Goal: Task Accomplishment & Management: Complete application form

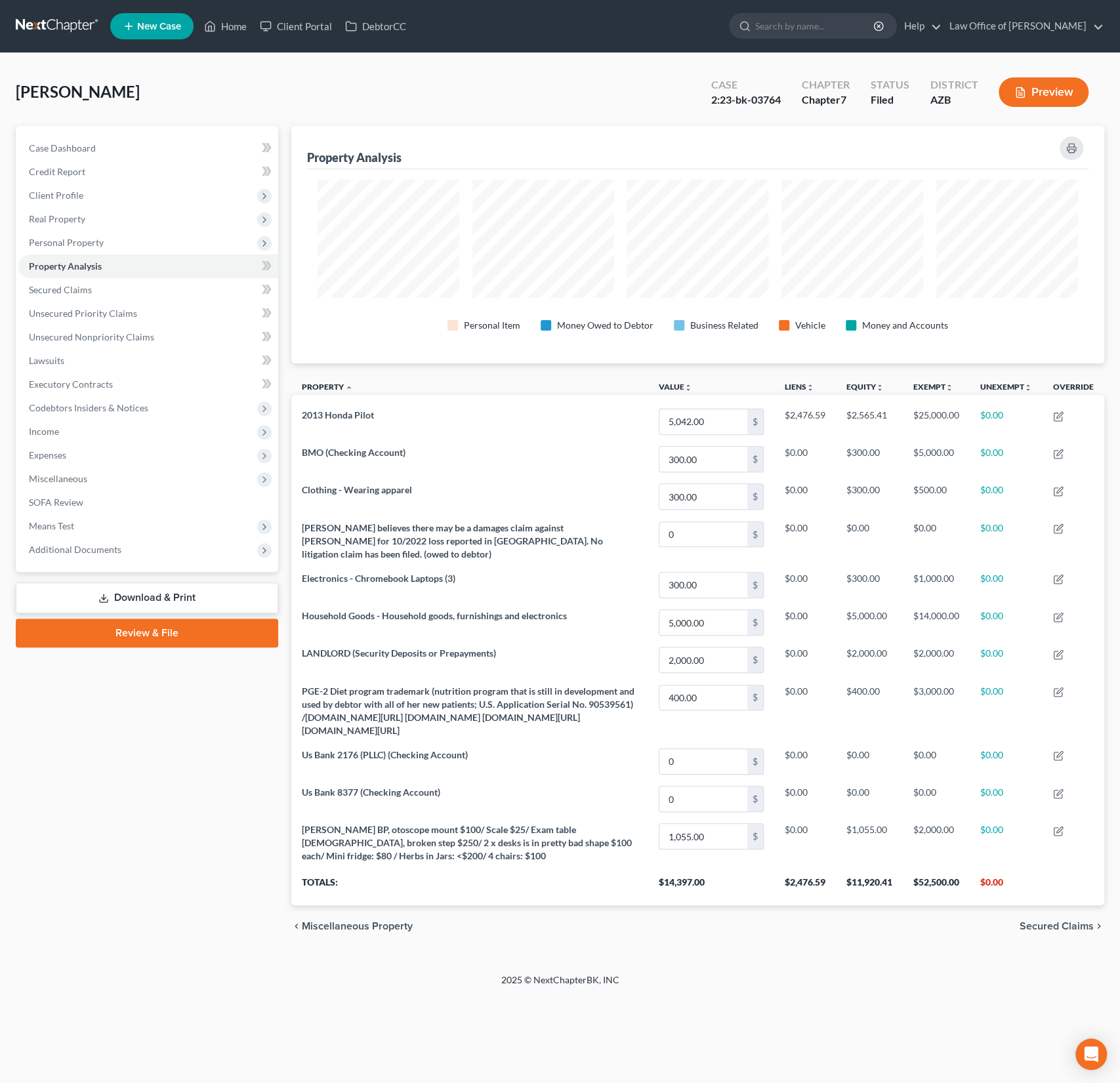
click at [166, 32] on link "New Case" at bounding box center [151, 26] width 83 height 27
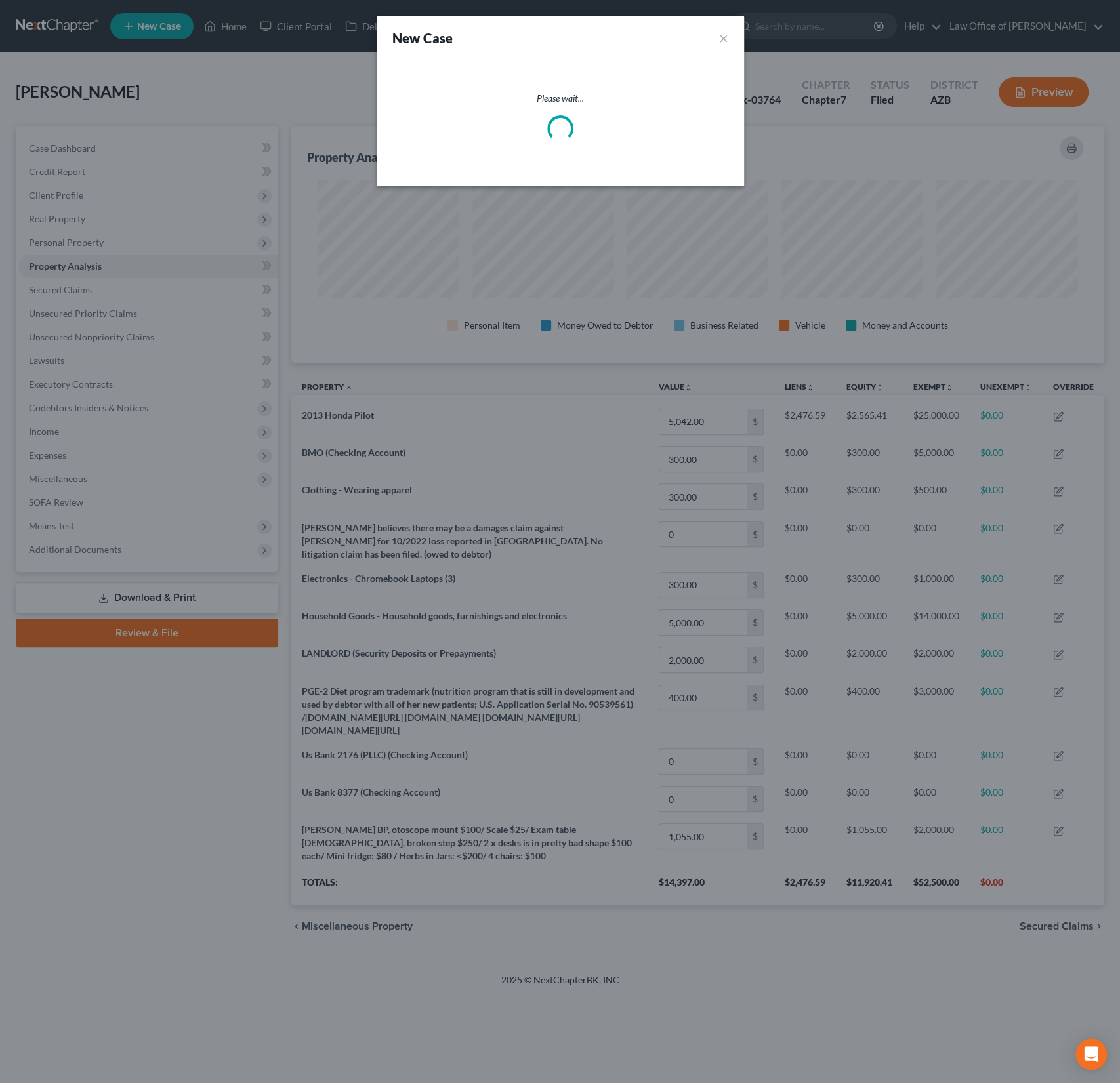
select select "4"
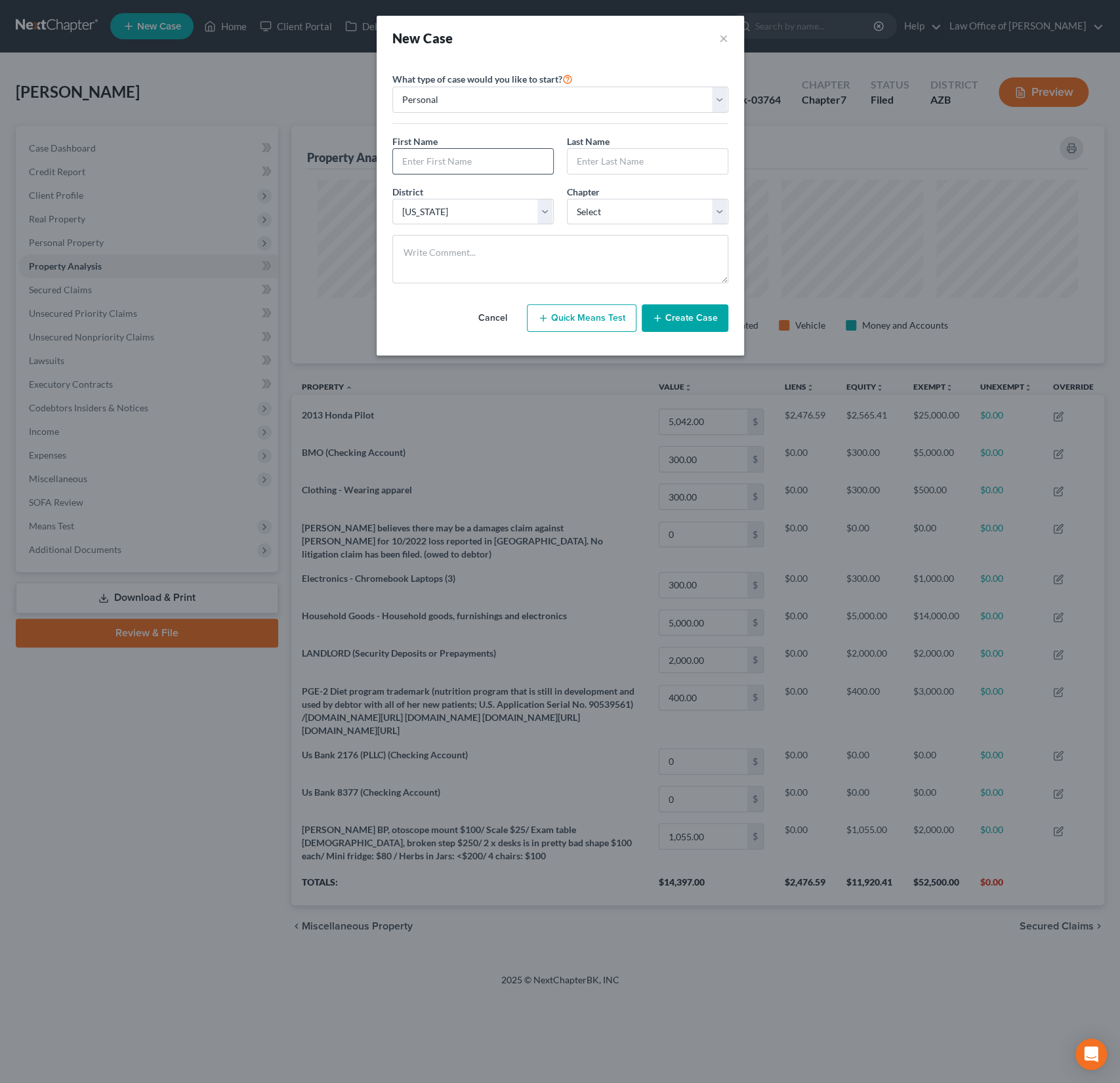
click at [494, 165] on input "text" at bounding box center [473, 161] width 160 height 25
type input "[PERSON_NAME]"
click at [616, 216] on select "Select 7 11 12 13" at bounding box center [647, 211] width 162 height 27
select select "0"
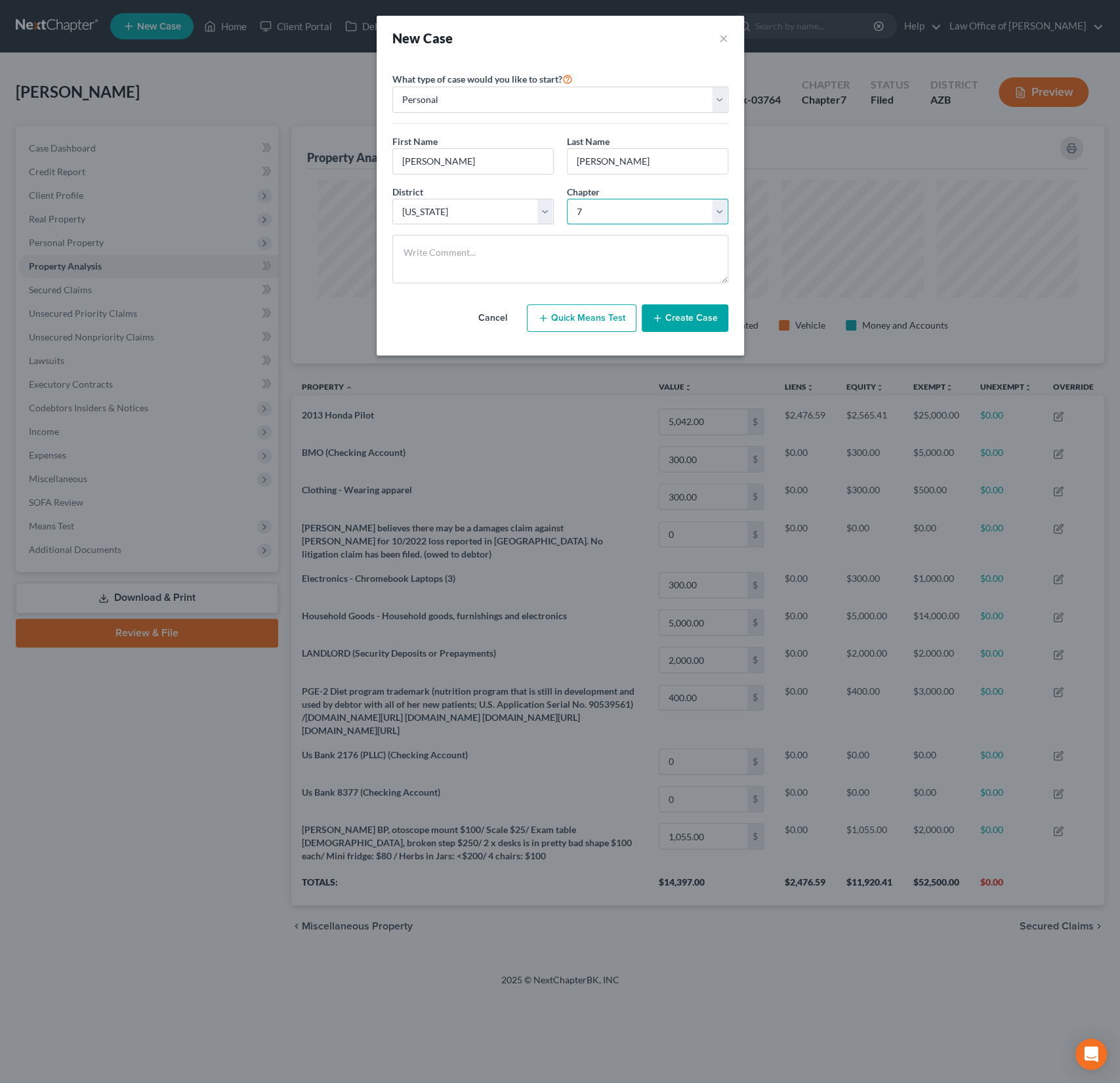
click at [566, 199] on select "Select 7 11 12 13" at bounding box center [647, 211] width 162 height 27
click at [680, 319] on button "Create Case" at bounding box center [684, 318] width 87 height 28
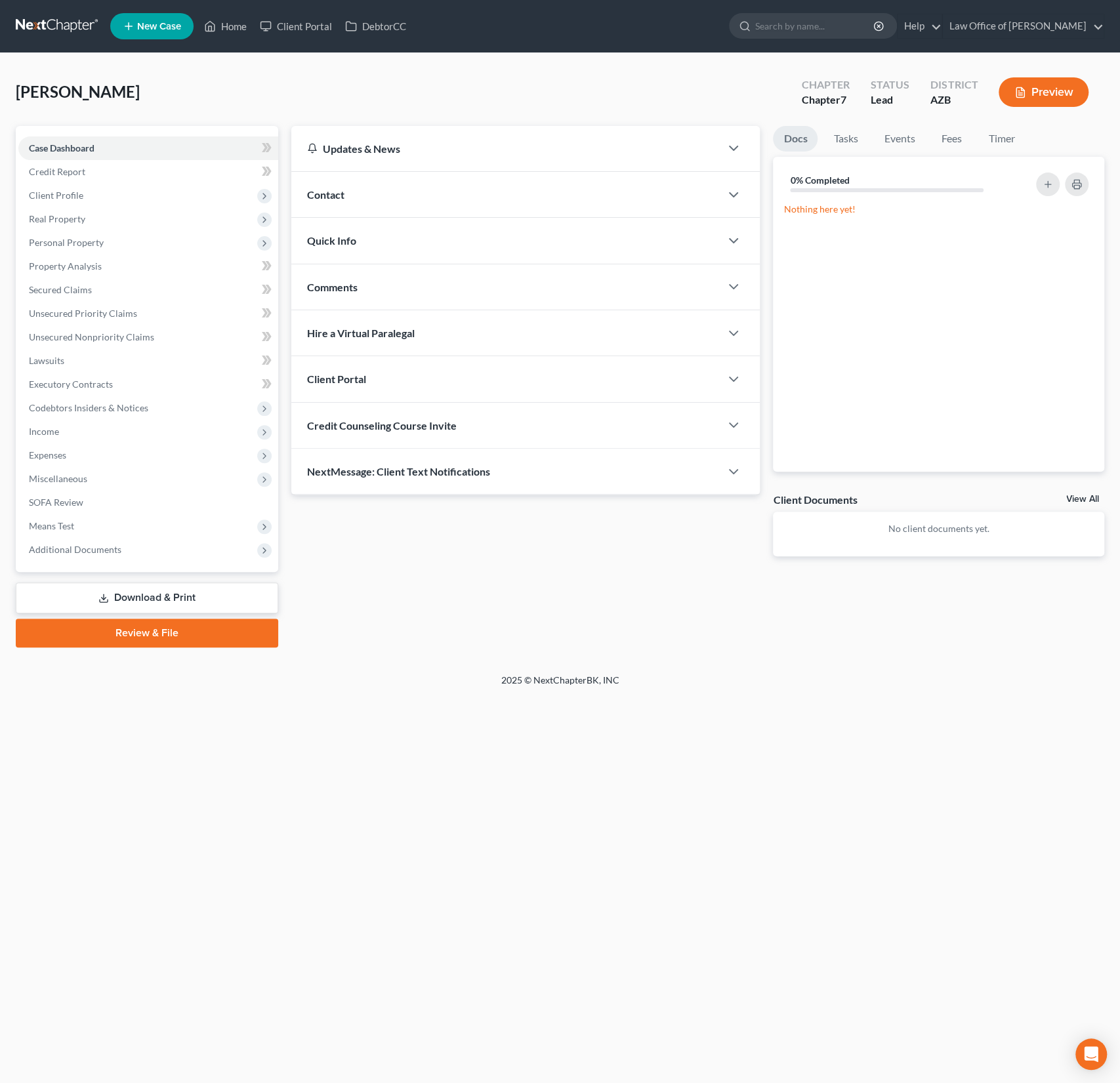
click at [390, 427] on span "Credit Counseling Course Invite" at bounding box center [382, 425] width 150 height 12
click at [366, 481] on input "text" at bounding box center [450, 477] width 286 height 25
paste input "mailto:[EMAIL_ADDRESS][DOMAIN_NAME]"
drag, startPoint x: 342, startPoint y: 477, endPoint x: 313, endPoint y: 477, distance: 29.0
click at [313, 477] on input "mailto:[EMAIL_ADDRESS][DOMAIN_NAME]" at bounding box center [450, 477] width 286 height 25
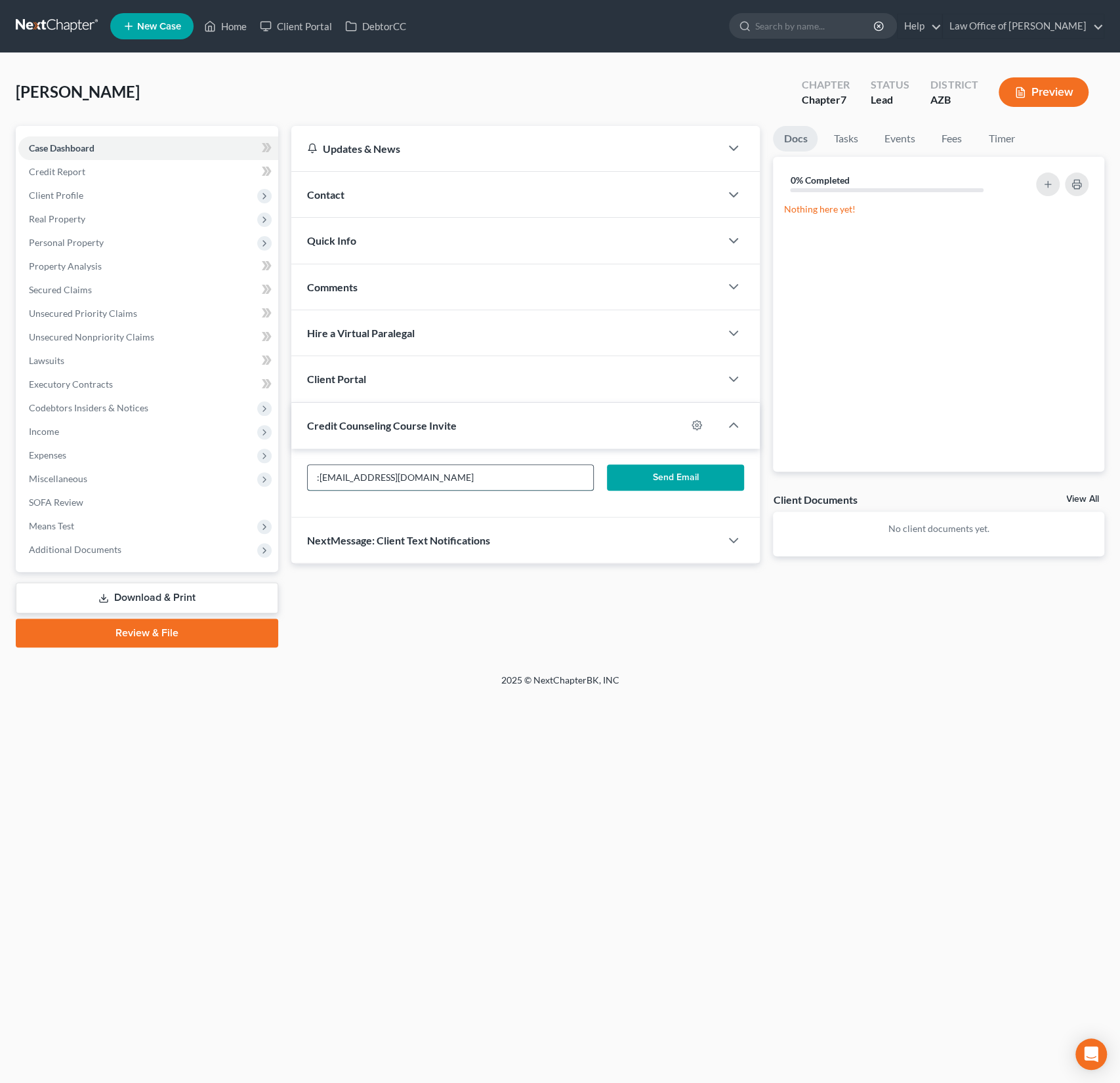
type input "[EMAIL_ADDRESS][DOMAIN_NAME]"
click at [478, 480] on input "[EMAIL_ADDRESS][DOMAIN_NAME]" at bounding box center [450, 477] width 286 height 25
drag, startPoint x: 428, startPoint y: 480, endPoint x: 177, endPoint y: 480, distance: 251.0
click at [177, 480] on div "Petition Navigation Case Dashboard Payments Invoices Payments Payments Credit R…" at bounding box center [560, 387] width 1101 height 522
click at [453, 472] on input "[EMAIL_ADDRESS][DOMAIN_NAME]" at bounding box center [450, 477] width 286 height 25
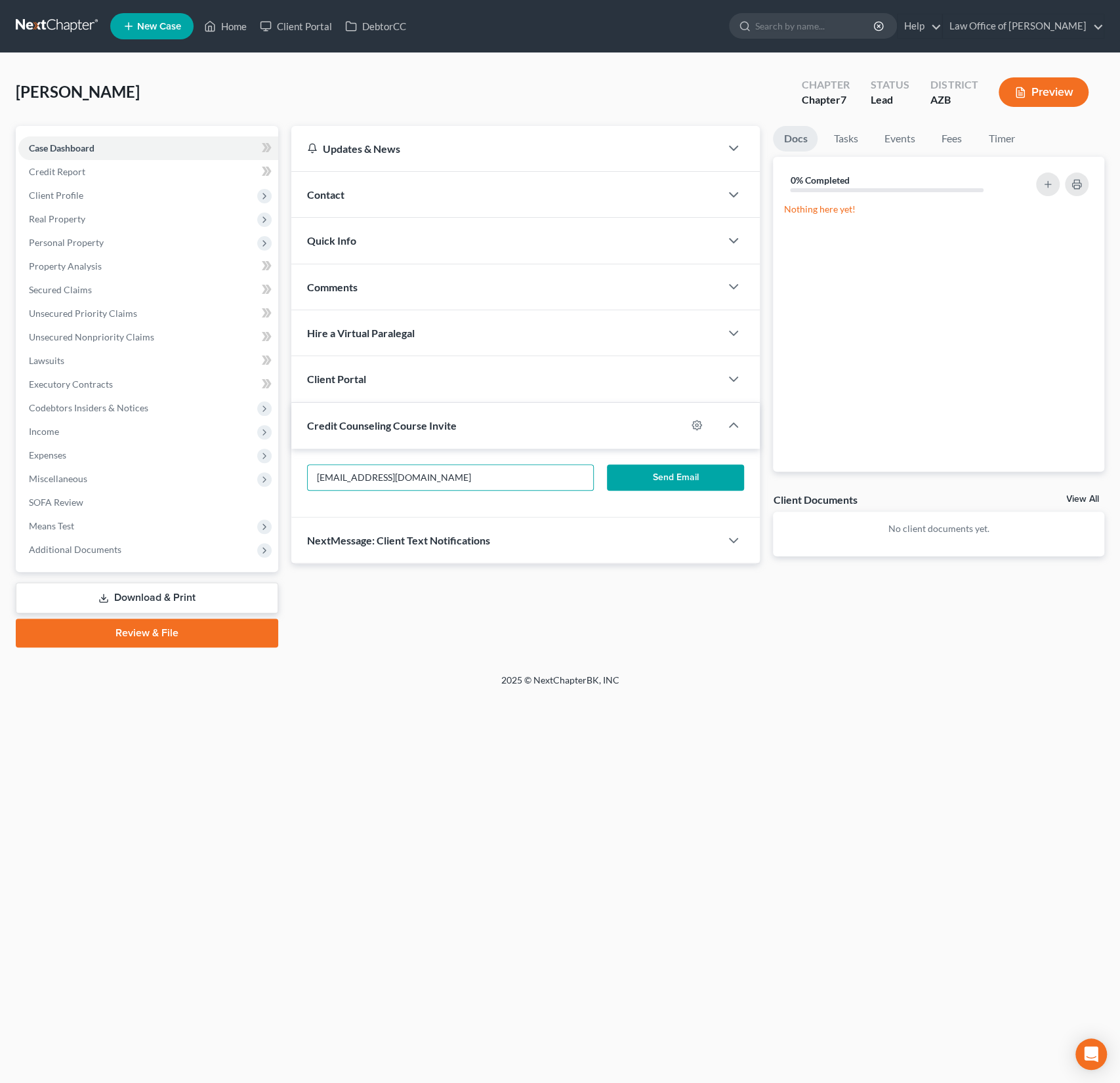
click at [680, 480] on button "Send Email" at bounding box center [675, 477] width 137 height 27
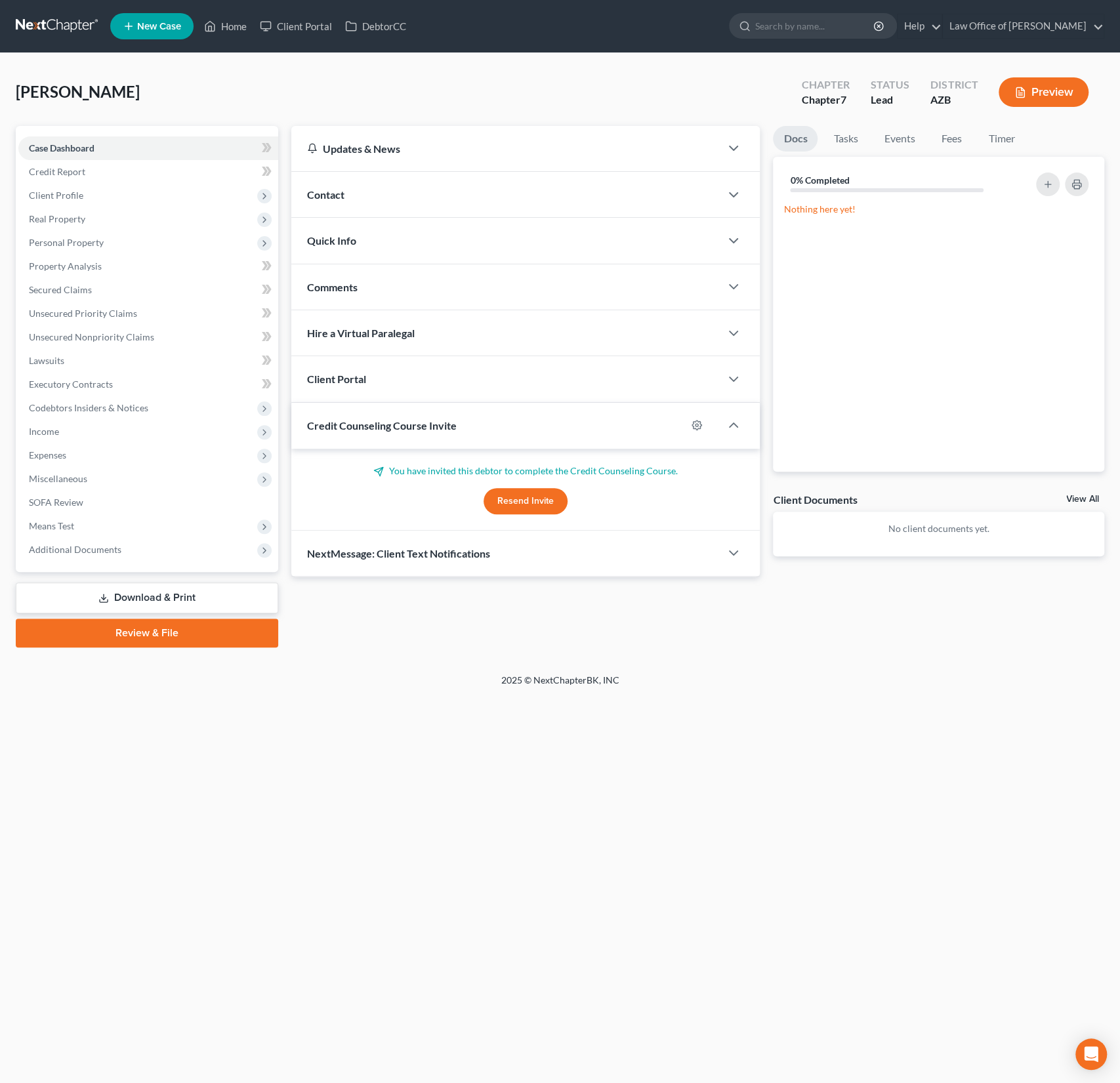
click at [376, 380] on div "Client Portal" at bounding box center [506, 378] width 430 height 46
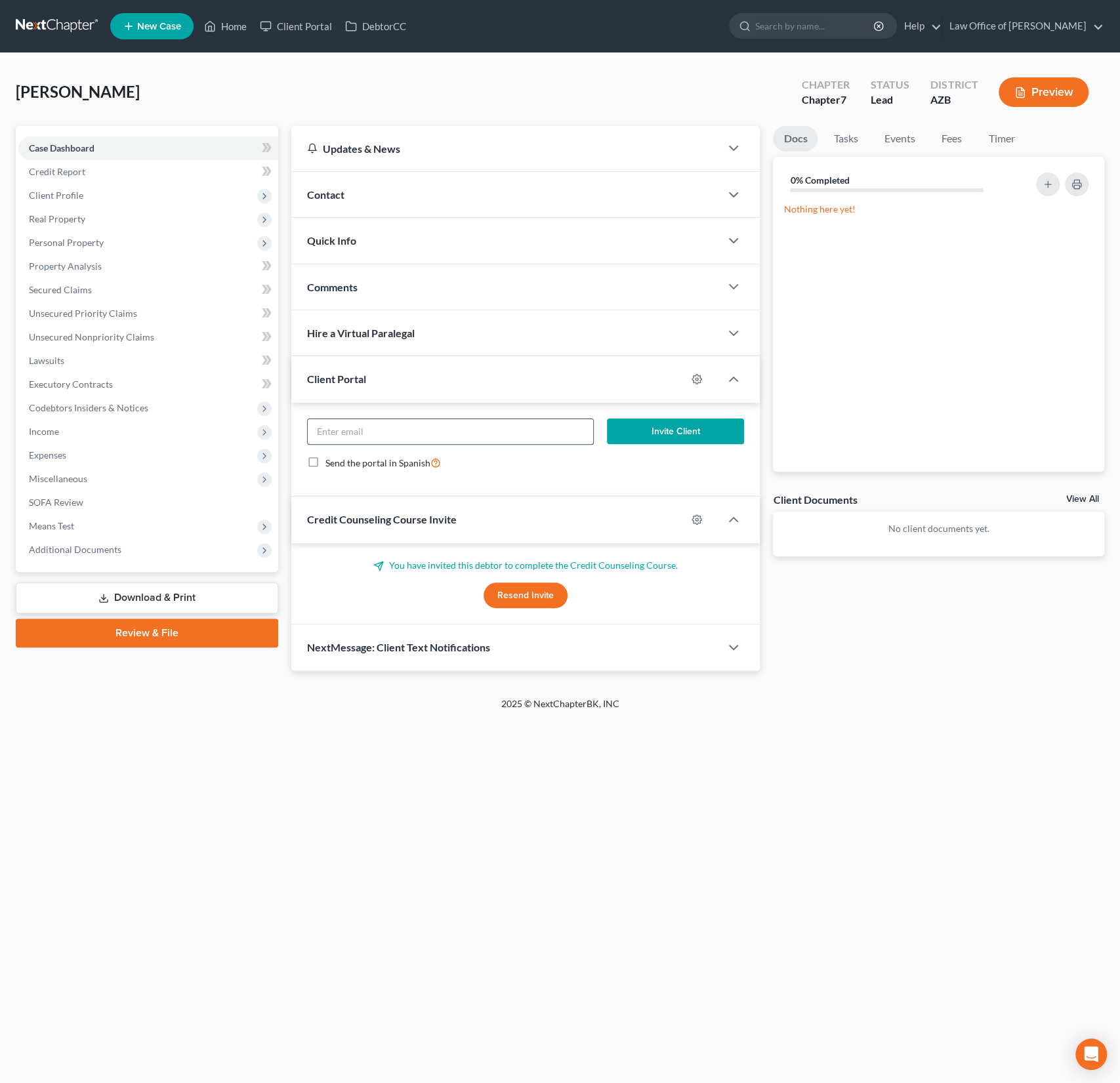
click at [372, 433] on input "email" at bounding box center [450, 431] width 286 height 25
paste input "[EMAIL_ADDRESS][DOMAIN_NAME]"
type input "[EMAIL_ADDRESS][DOMAIN_NAME]"
click at [682, 425] on button "Invite Client" at bounding box center [675, 431] width 137 height 27
